Goal: Information Seeking & Learning: Learn about a topic

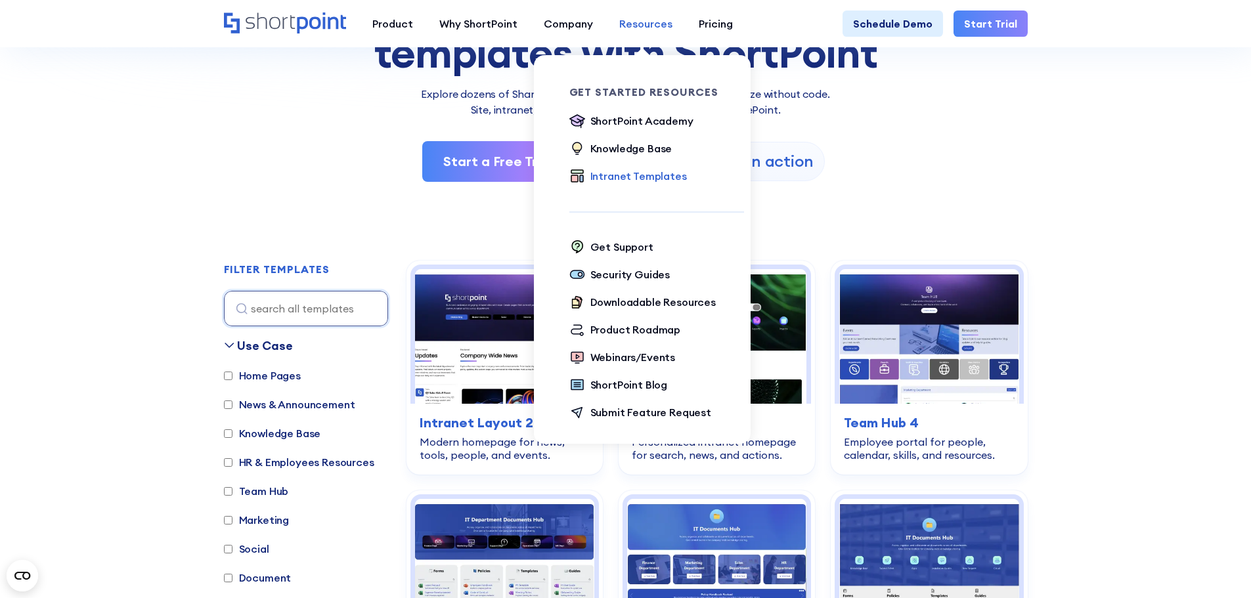
scroll to position [66, 0]
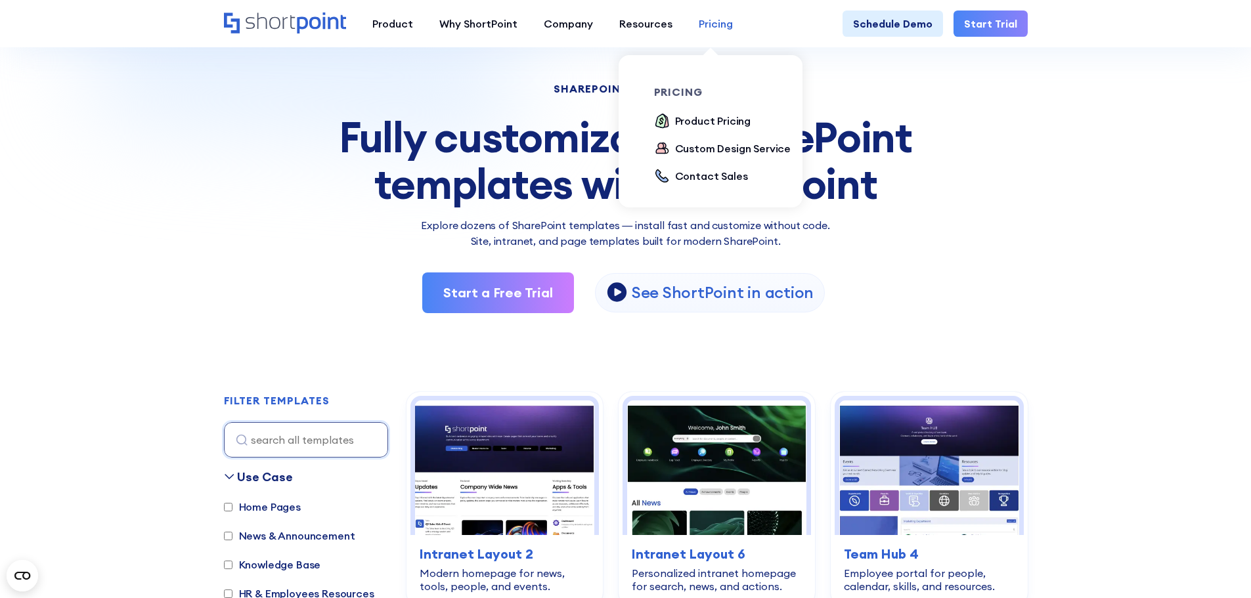
click at [707, 19] on div "Pricing" at bounding box center [716, 24] width 34 height 16
click at [675, 127] on div "Product Pricing" at bounding box center [713, 121] width 76 height 16
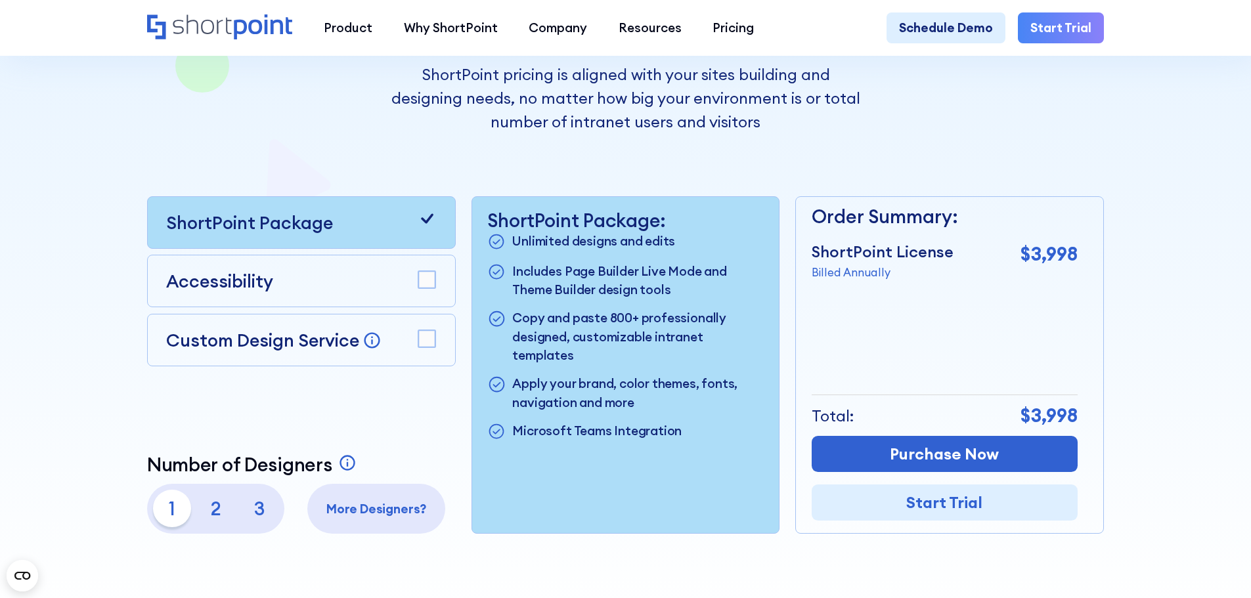
scroll to position [328, 0]
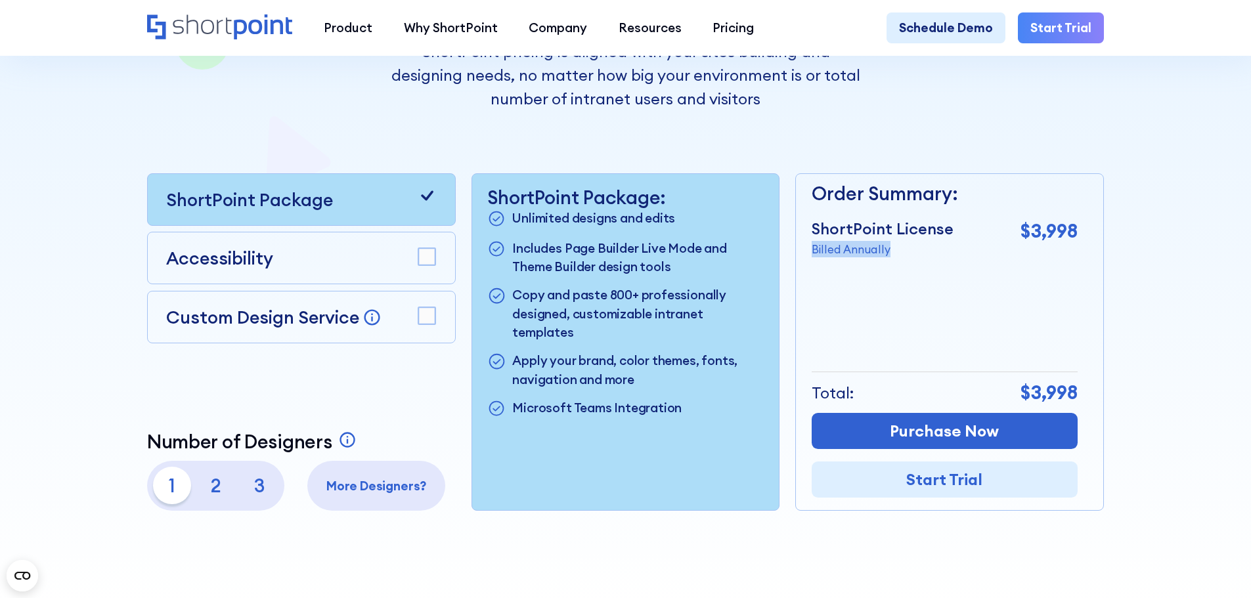
drag, startPoint x: 912, startPoint y: 260, endPoint x: 814, endPoint y: 270, distance: 98.3
click at [814, 270] on div "Order Summary: ShortPoint License Billed Annually $3,998 + Custom Design Servic…" at bounding box center [945, 342] width 266 height 336
click at [434, 264] on rect at bounding box center [426, 257] width 17 height 17
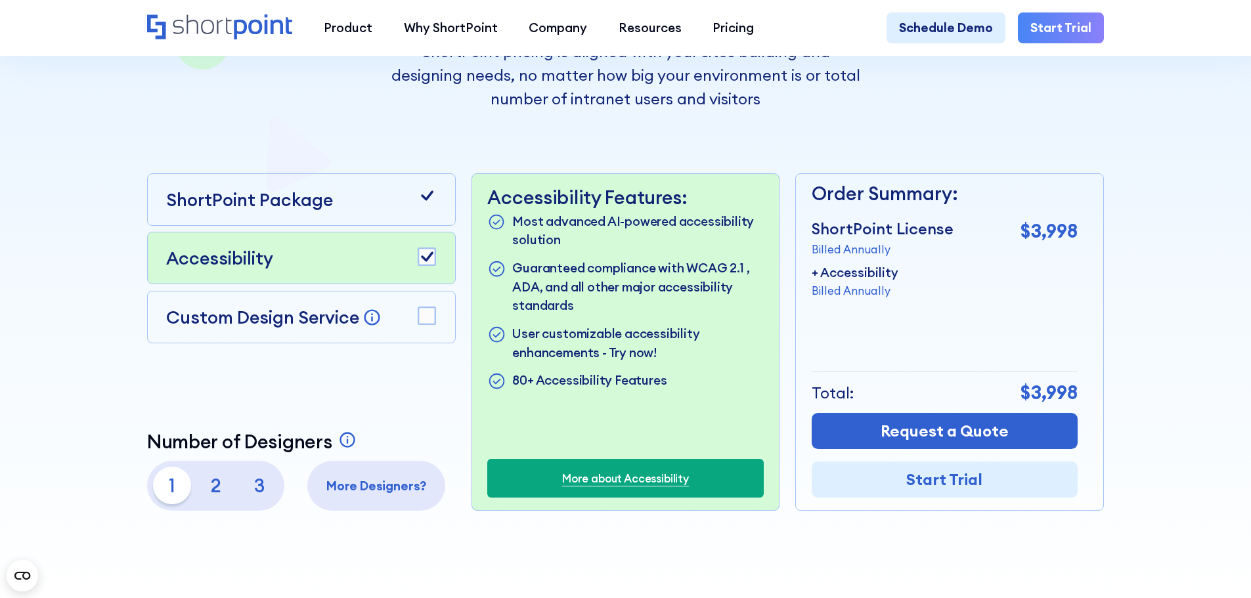
click at [431, 198] on icon at bounding box center [427, 196] width 19 height 19
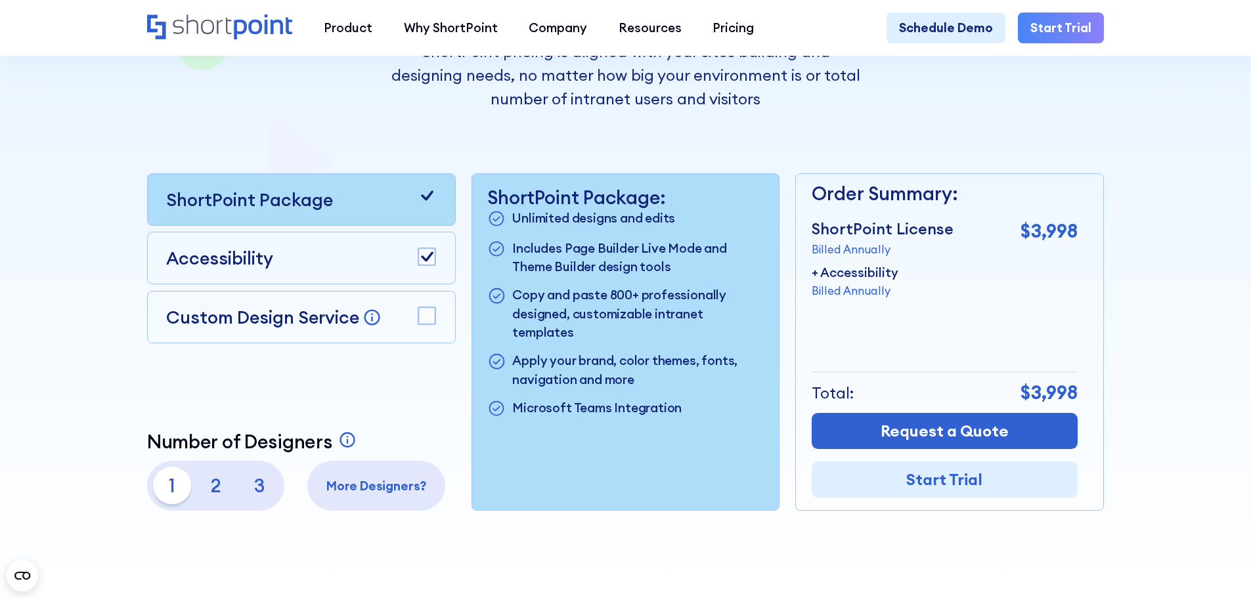
click at [428, 259] on icon at bounding box center [427, 257] width 12 height 10
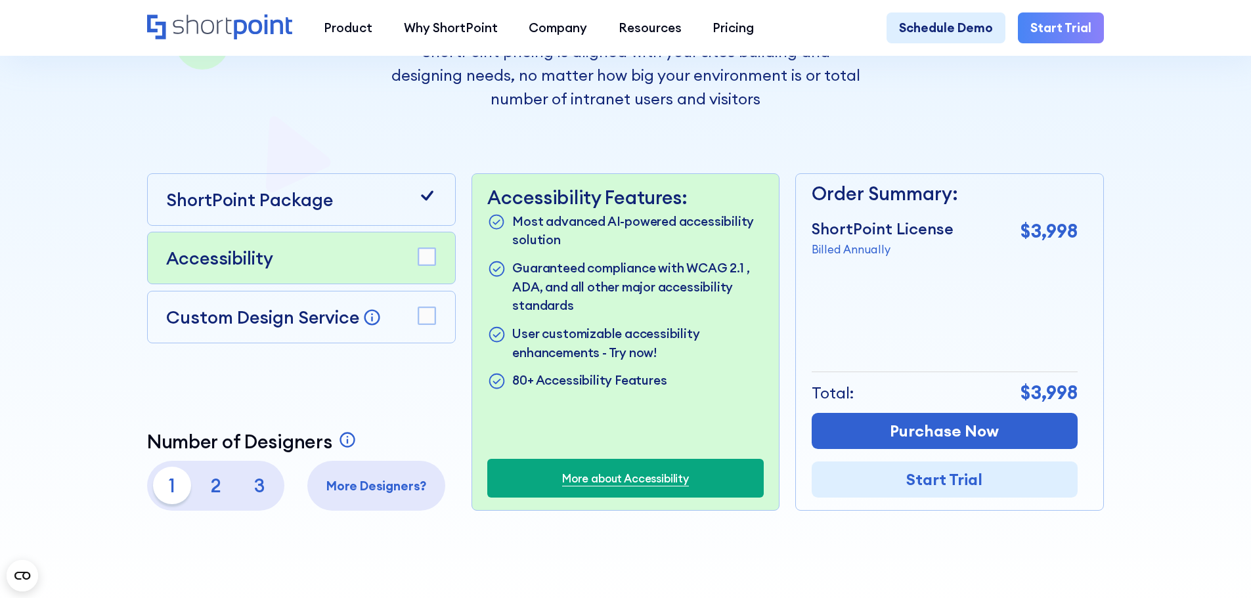
click at [311, 330] on div "Custom Design Service Bring your dream design to life with our Custom Design Se…" at bounding box center [273, 317] width 215 height 26
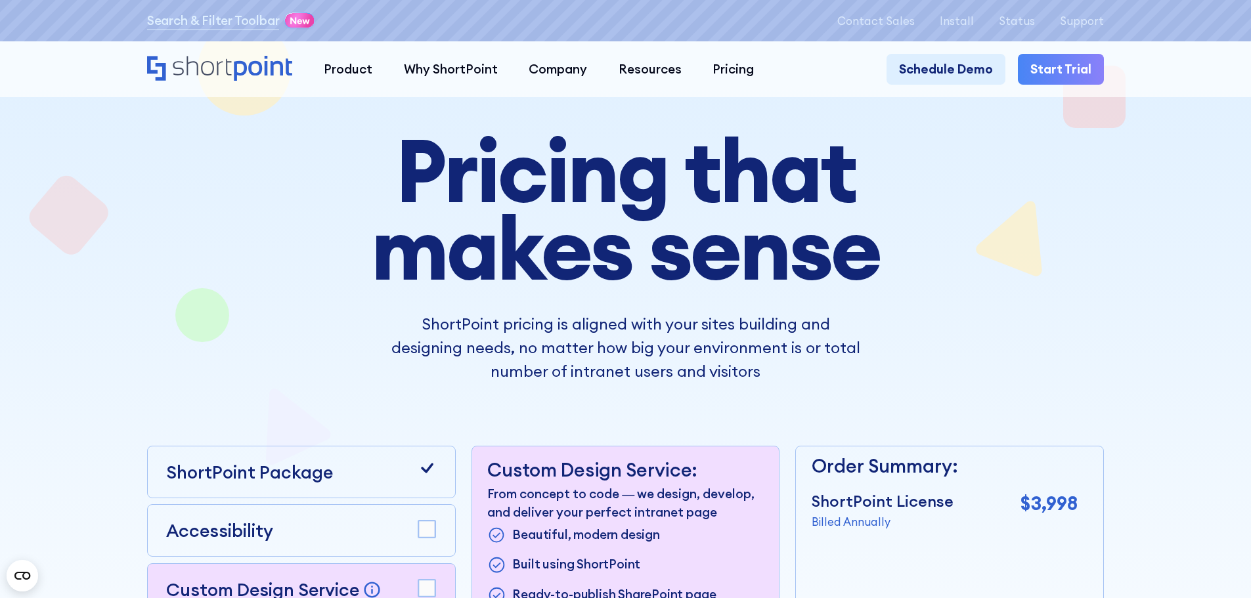
scroll to position [0, 0]
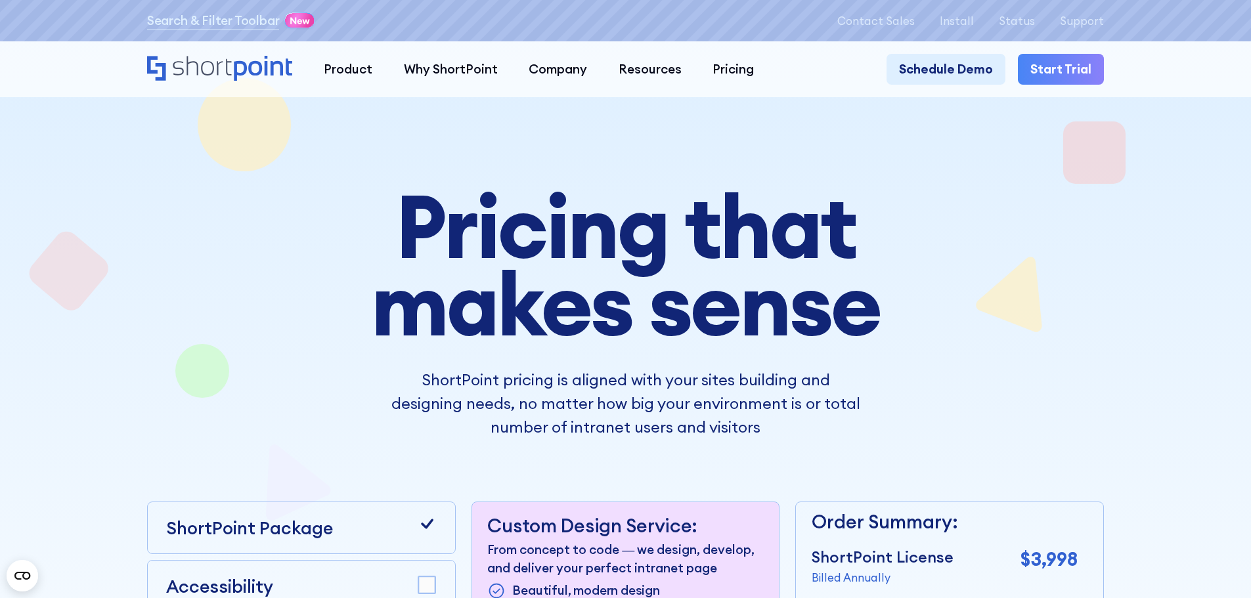
click at [253, 84] on div "Product works with SharePoint Microsoft Teams SAP Explore Templates Elements In…" at bounding box center [625, 70] width 957 height 32
click at [255, 67] on icon "Home" at bounding box center [219, 68] width 145 height 25
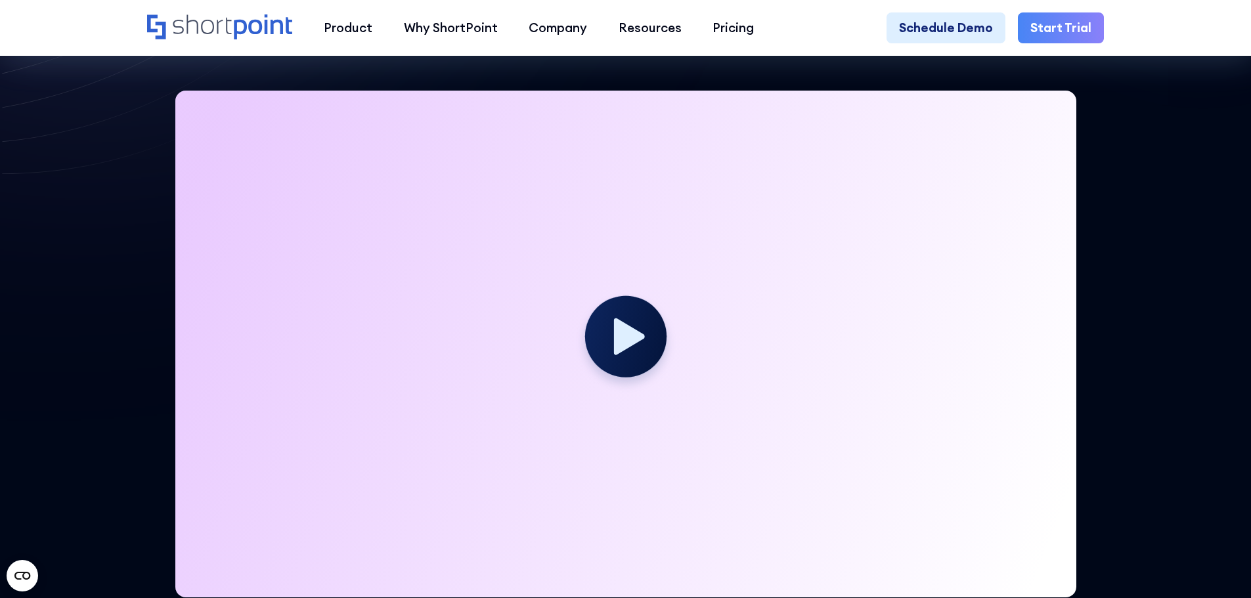
scroll to position [460, 0]
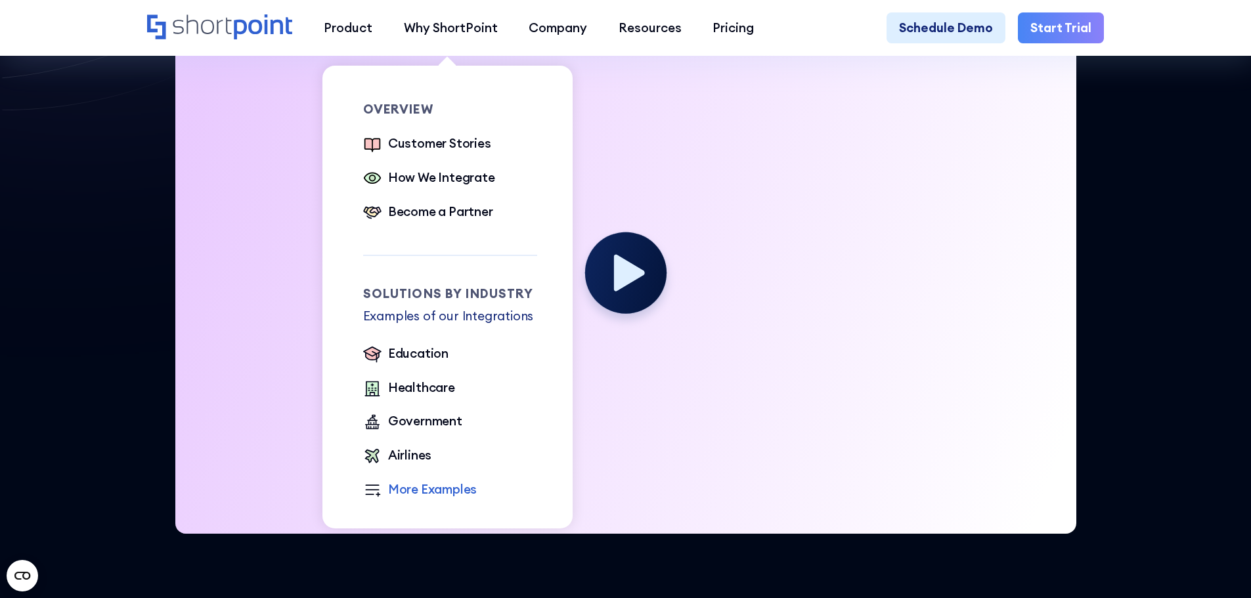
click at [432, 498] on div "More Examples" at bounding box center [432, 489] width 89 height 19
